Goal: Book appointment/travel/reservation

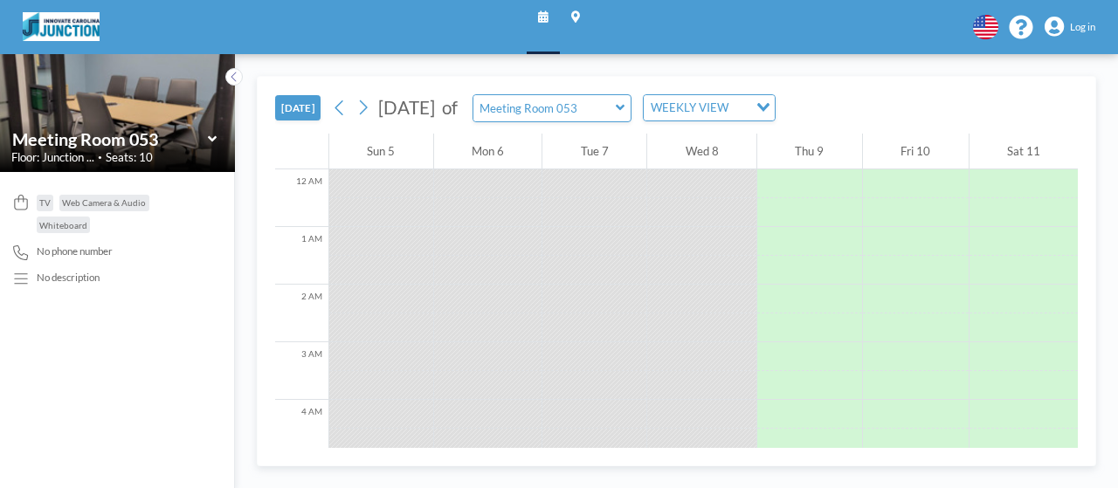
click at [616, 100] on input "Meeting Room 053" at bounding box center [545, 108] width 142 height 26
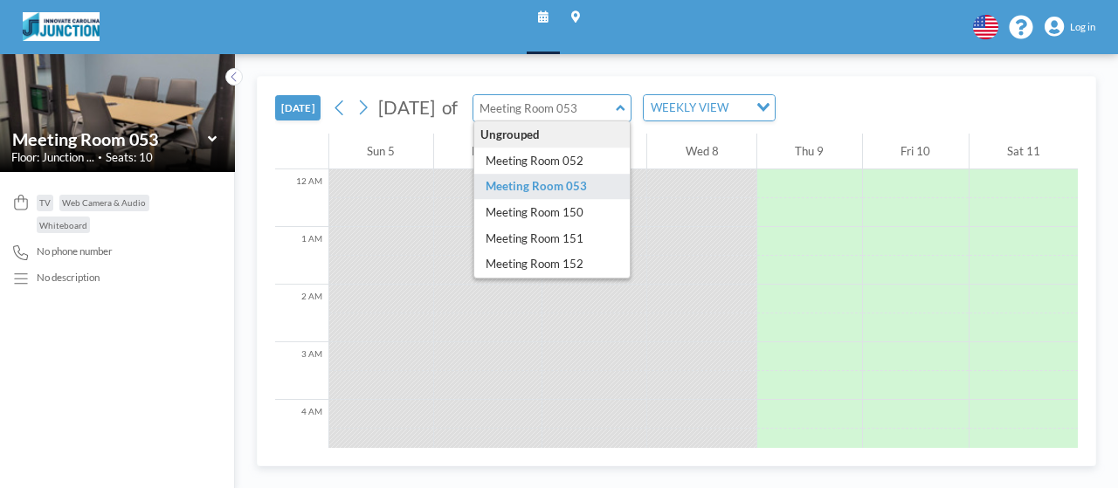
type input "Meeting Room 053"
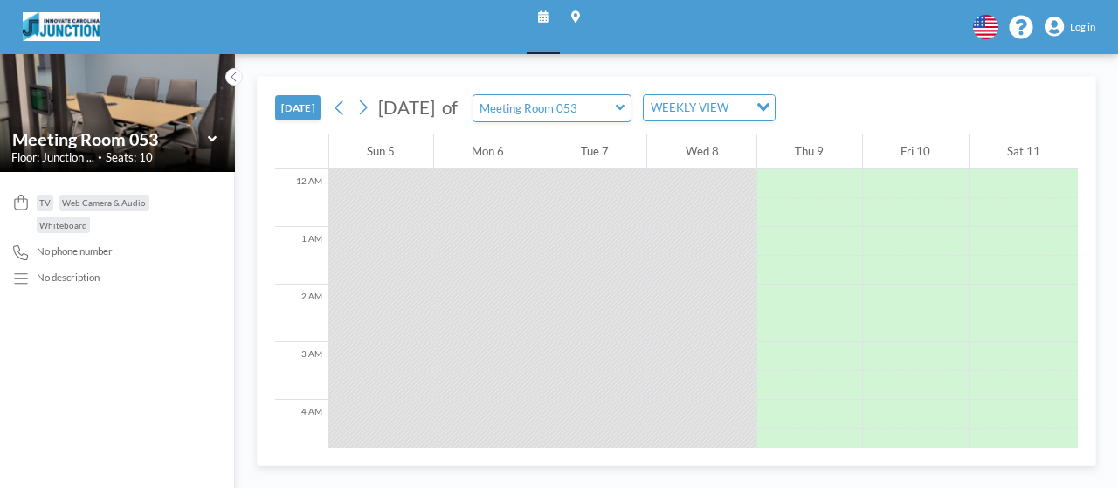
click at [348, 63] on div "[DATE] [DATE] of Meeting Room 053 WEEKLY VIEW Loading... 12 AM 1 AM 2 AM 3 AM 4…" at bounding box center [676, 271] width 883 height 434
click at [370, 109] on button at bounding box center [362, 107] width 23 height 23
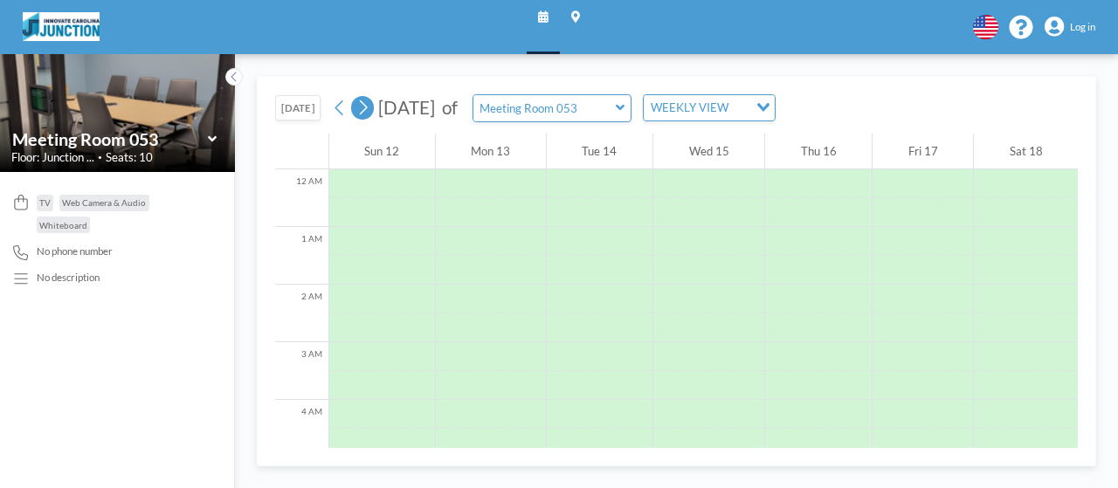
click at [367, 109] on icon at bounding box center [362, 108] width 13 height 22
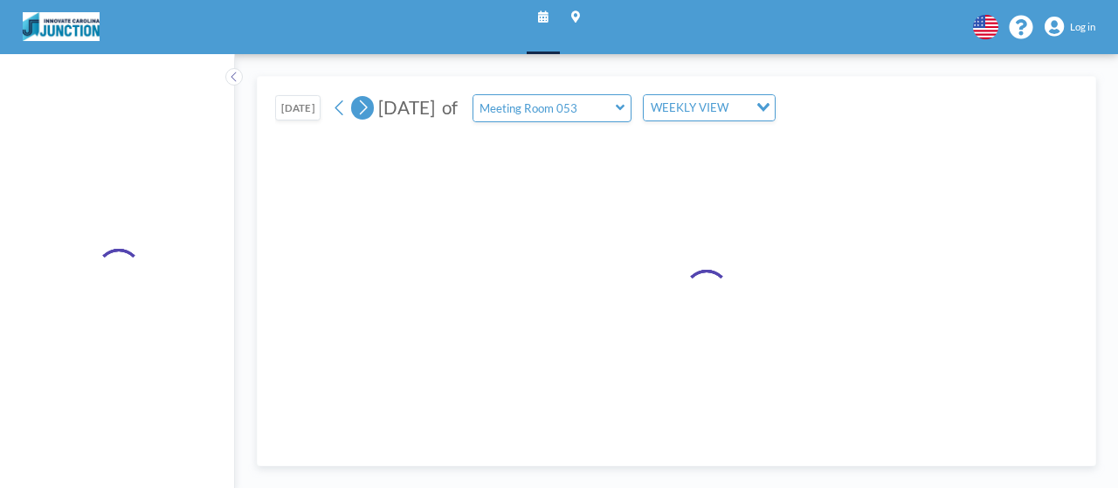
click at [367, 109] on icon at bounding box center [362, 108] width 13 height 22
drag, startPoint x: 367, startPoint y: 109, endPoint x: 380, endPoint y: 114, distance: 13.8
click at [376, 109] on div "[DATE] - [DATE] of Meeting Room 053 WEEKLY VIEW Loading..." at bounding box center [587, 108] width 517 height 28
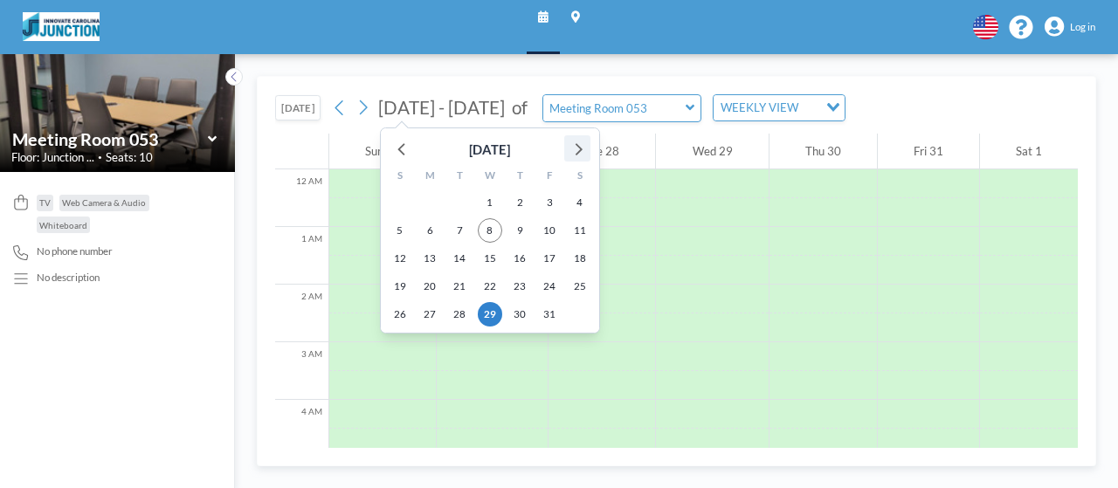
click at [577, 142] on icon at bounding box center [577, 148] width 23 height 23
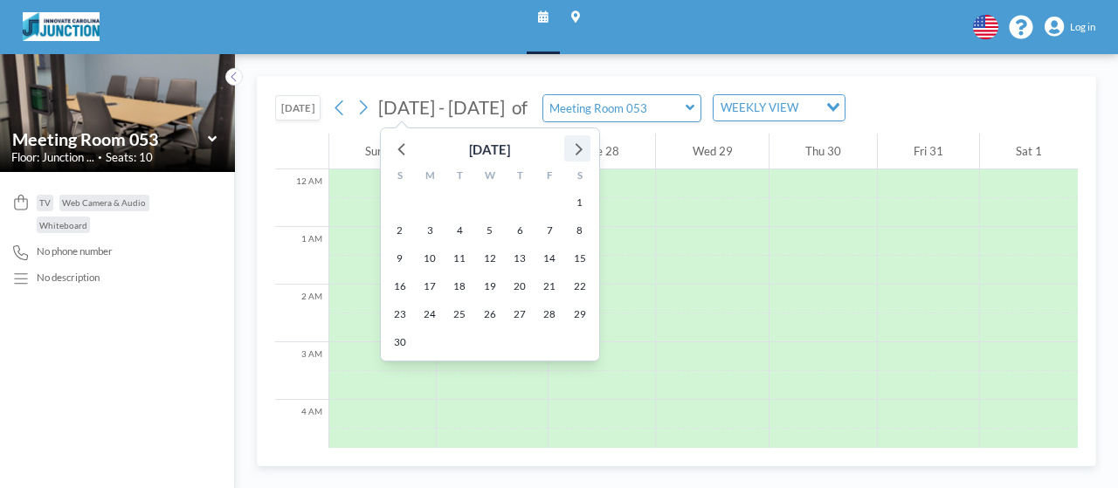
click at [577, 142] on icon at bounding box center [577, 148] width 23 height 23
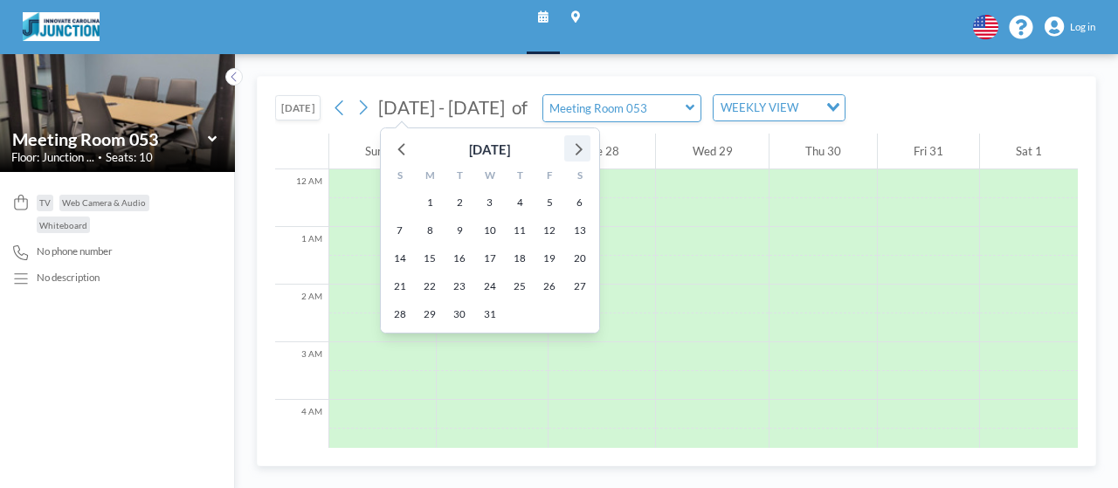
click at [577, 142] on icon at bounding box center [577, 148] width 23 height 23
drag, startPoint x: 426, startPoint y: 246, endPoint x: 456, endPoint y: 242, distance: 30.8
click at [456, 242] on div "S M T W T F S 28 29 30 31 1 2 3 4 5 6 7 8 9 10 11 12 13 14 15 16 17 18 19 20 21…" at bounding box center [490, 247] width 218 height 171
click at [430, 259] on span "12" at bounding box center [430, 258] width 24 height 24
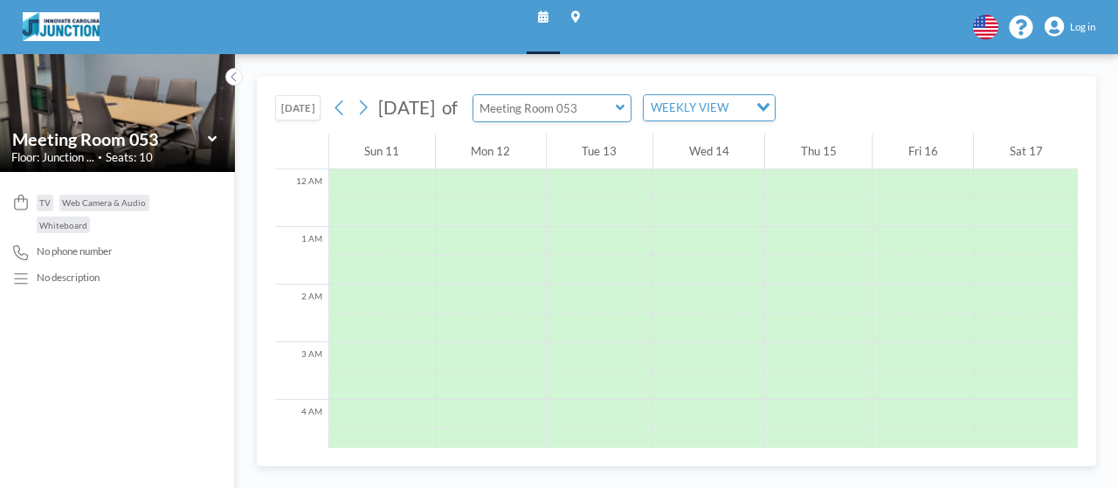
click at [616, 109] on input "text" at bounding box center [545, 108] width 142 height 26
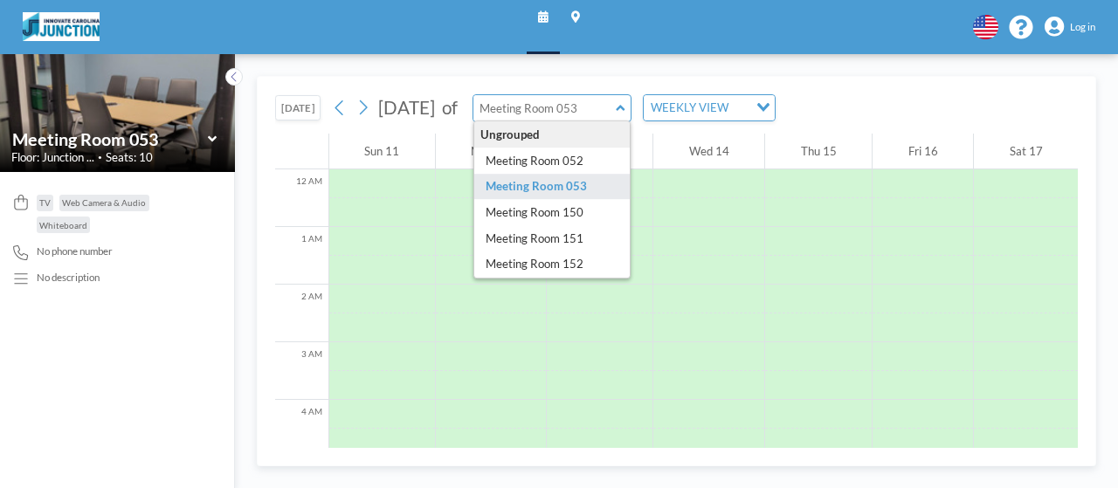
type input "Meeting Room 053"
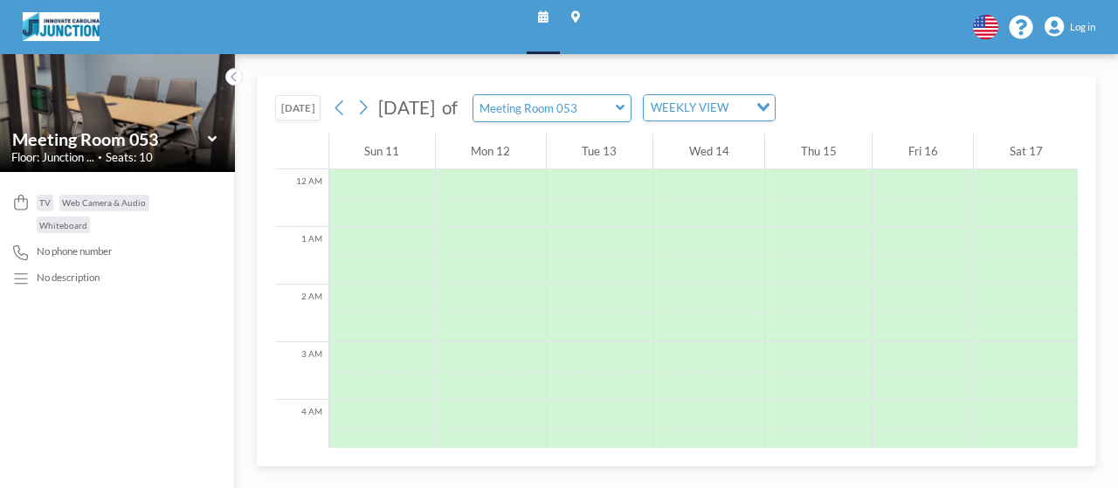
click at [1093, 22] on span "Log in" at bounding box center [1082, 27] width 25 height 12
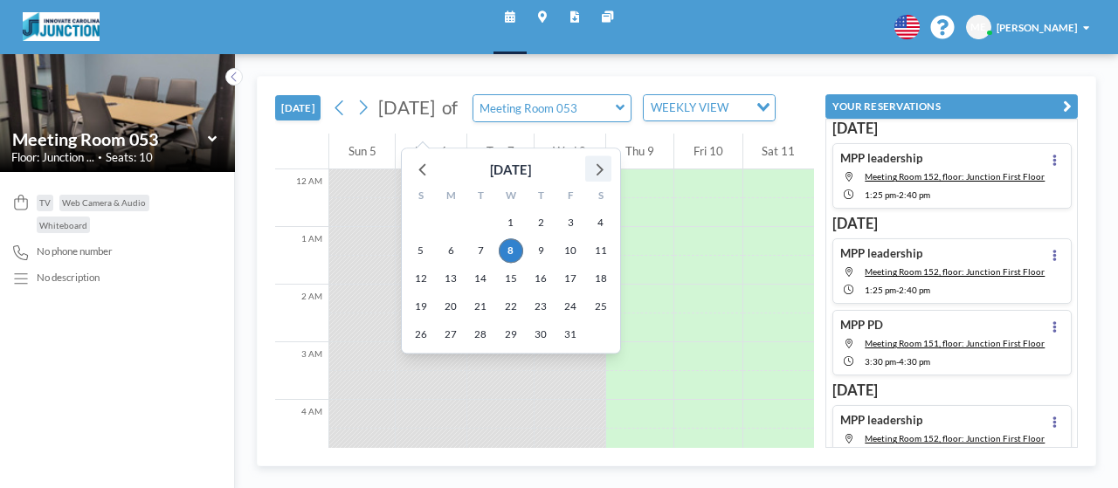
click at [594, 170] on icon at bounding box center [598, 168] width 23 height 23
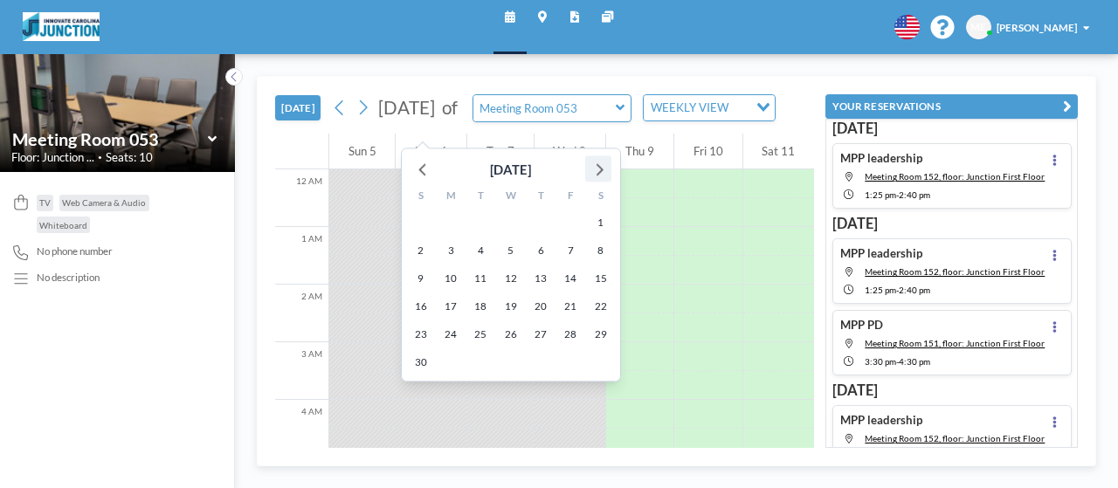
click at [596, 170] on icon at bounding box center [598, 168] width 23 height 23
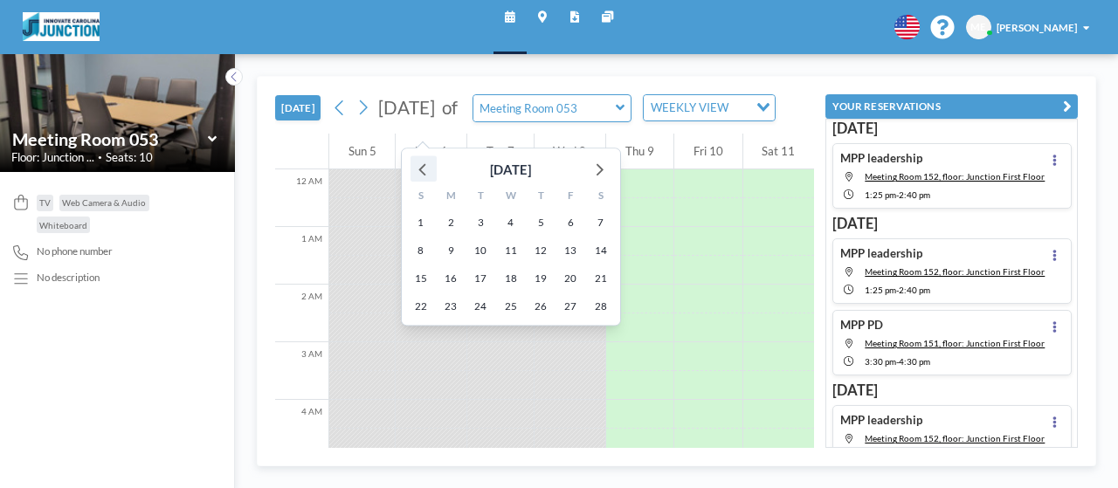
click at [422, 167] on icon at bounding box center [422, 169] width 7 height 12
click at [446, 270] on span "12" at bounding box center [451, 278] width 24 height 24
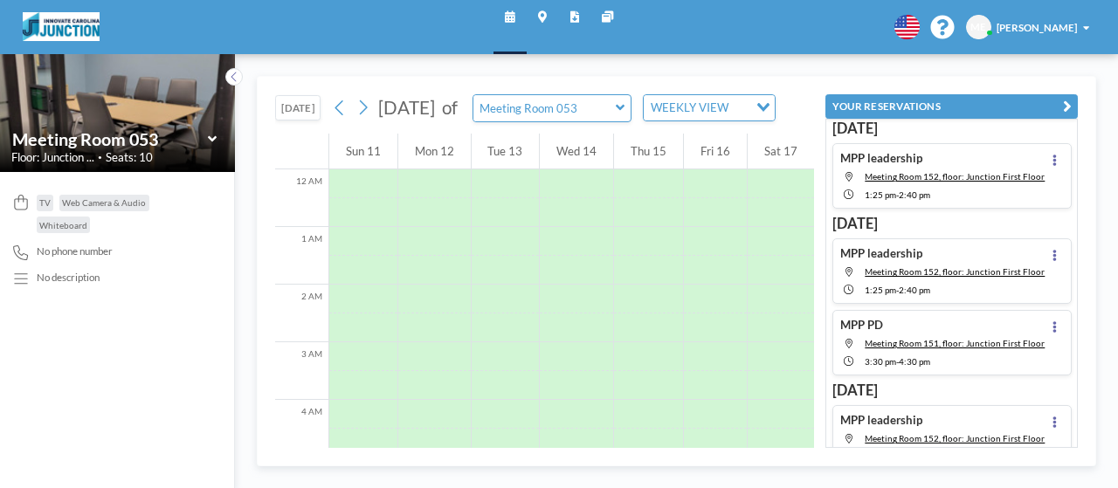
click at [625, 115] on icon at bounding box center [620, 107] width 9 height 15
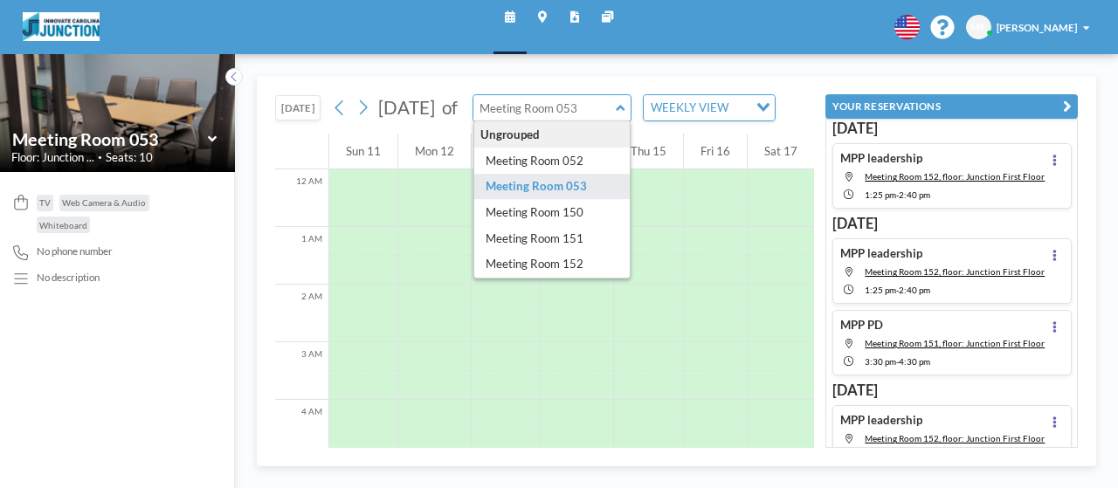
click at [209, 141] on icon at bounding box center [212, 139] width 9 height 15
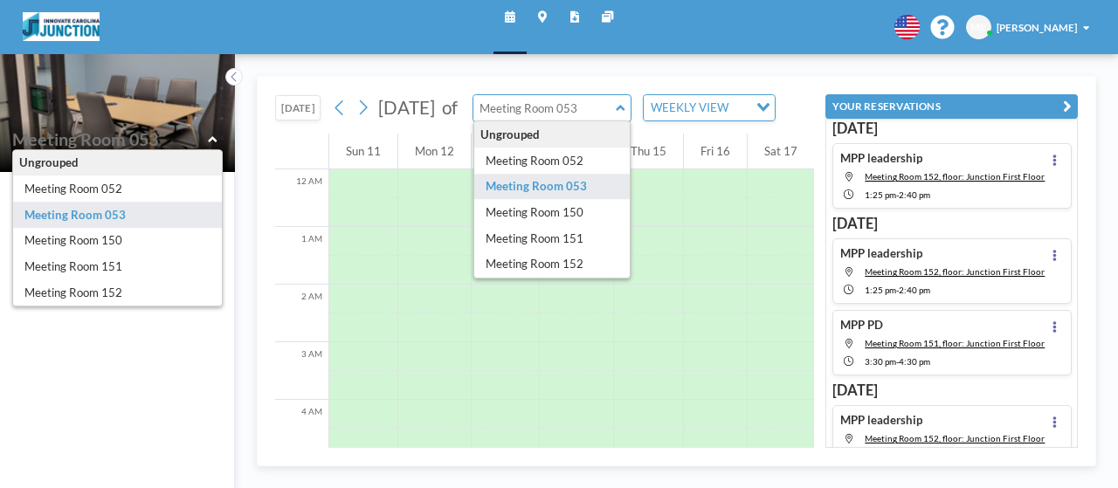
type input "Meeting Room 152"
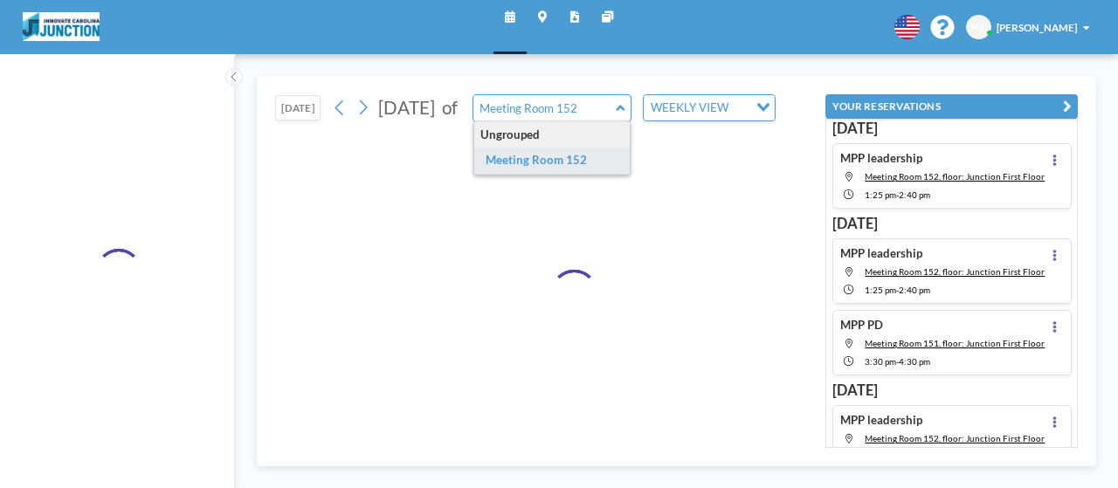
click at [208, 303] on div at bounding box center [117, 271] width 235 height 434
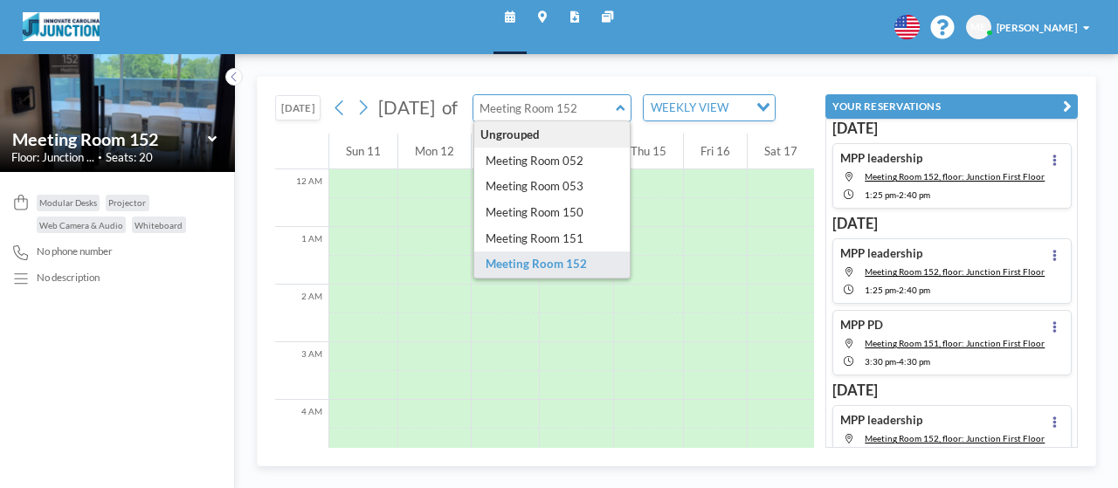
click at [616, 120] on input "text" at bounding box center [545, 108] width 142 height 26
type input "Meeting Room 152"
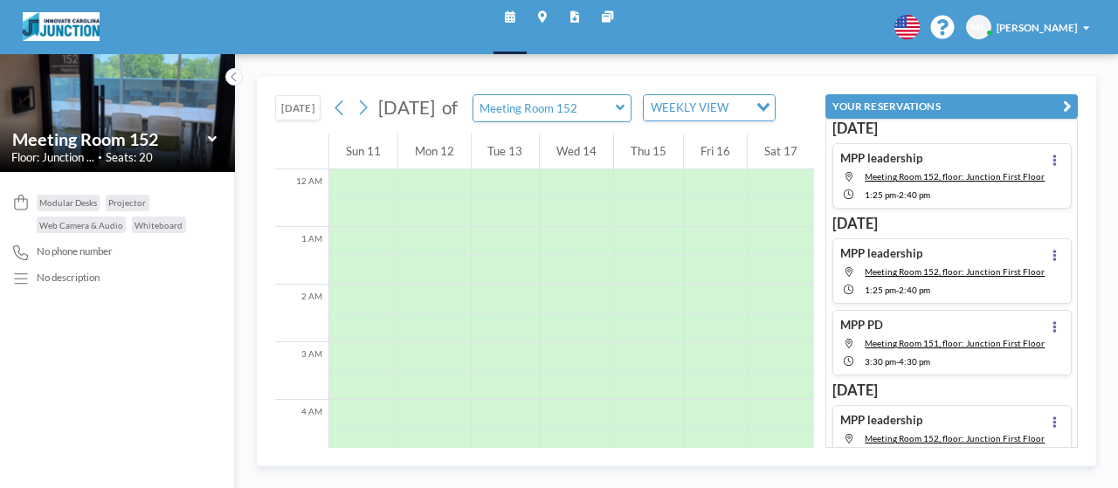
click at [225, 118] on img at bounding box center [117, 113] width 235 height 118
click at [219, 134] on div "Meeting Room 152" at bounding box center [117, 139] width 212 height 23
click at [210, 141] on icon at bounding box center [212, 139] width 9 height 15
